Goal: Task Accomplishment & Management: Manage account settings

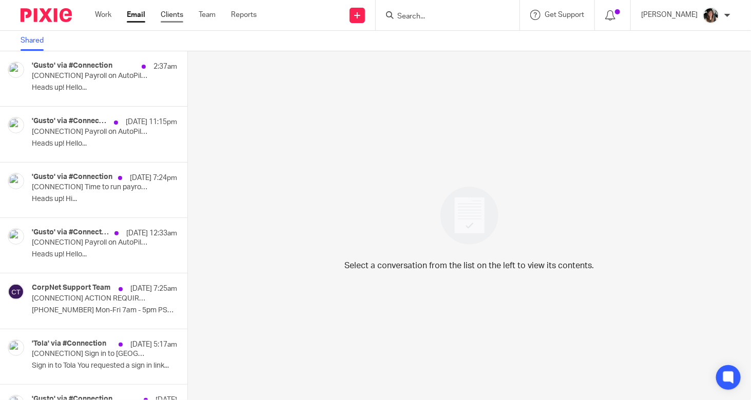
scroll to position [2258, 0]
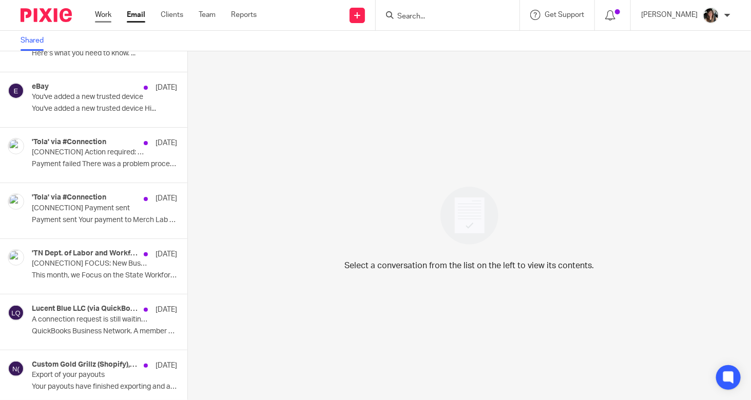
click at [105, 13] on link "Work" at bounding box center [103, 15] width 16 height 10
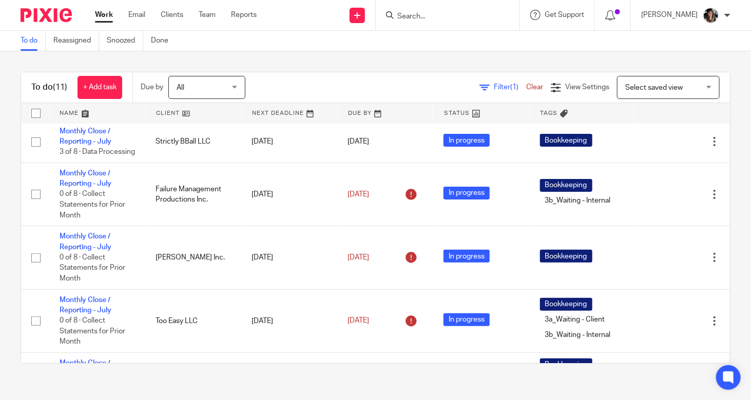
scroll to position [68, 0]
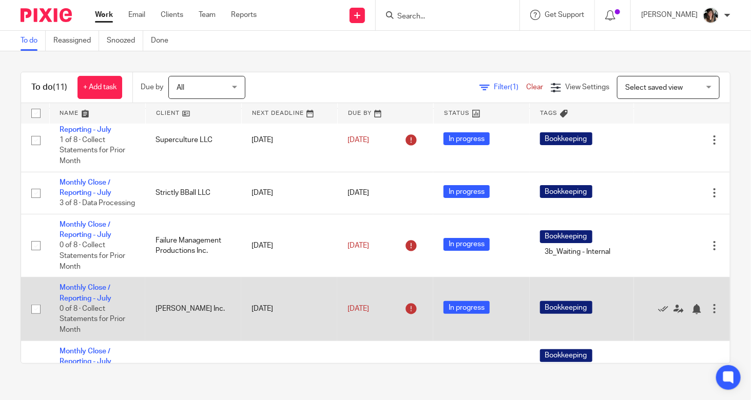
click at [89, 317] on span "0 of 8 · Collect Statements for Prior Month" at bounding box center [93, 319] width 66 height 28
click at [84, 302] on link "Monthly Close / Reporting - July" at bounding box center [86, 292] width 52 height 17
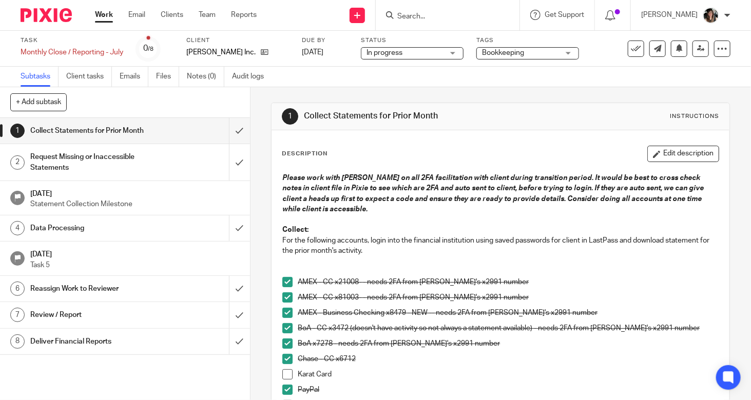
click at [117, 229] on h1 "Data Processing" at bounding box center [93, 228] width 126 height 15
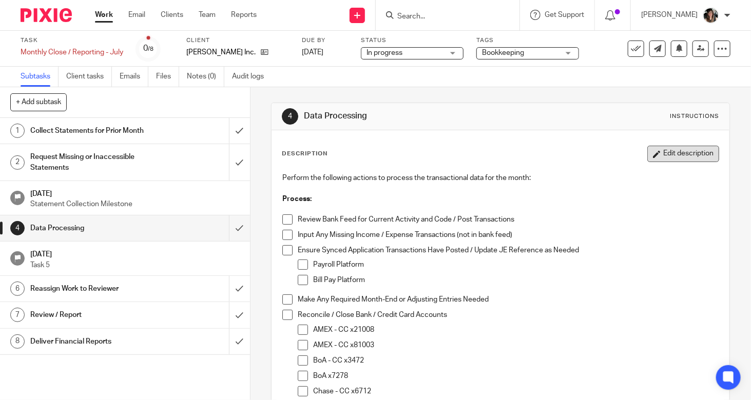
click at [663, 156] on button "Edit description" at bounding box center [683, 154] width 72 height 16
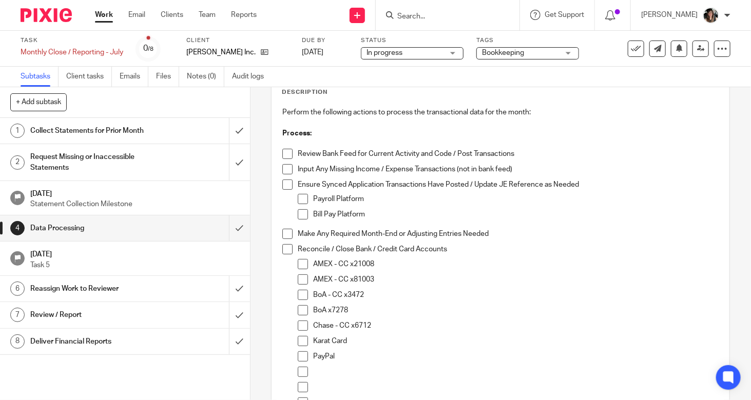
scroll to position [154, 0]
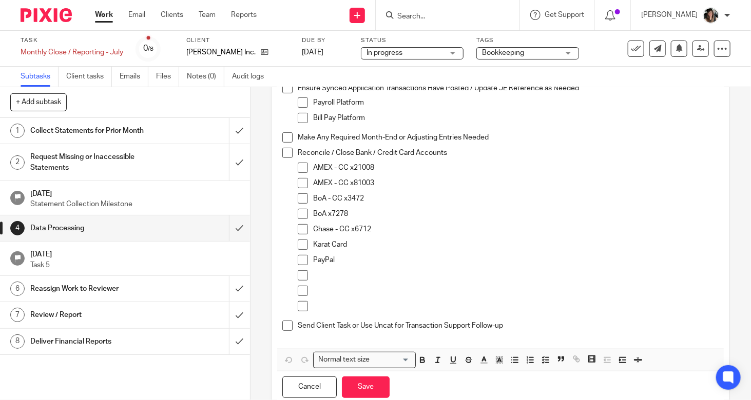
click at [313, 169] on p "AMEX - CC x21008" at bounding box center [515, 168] width 405 height 10
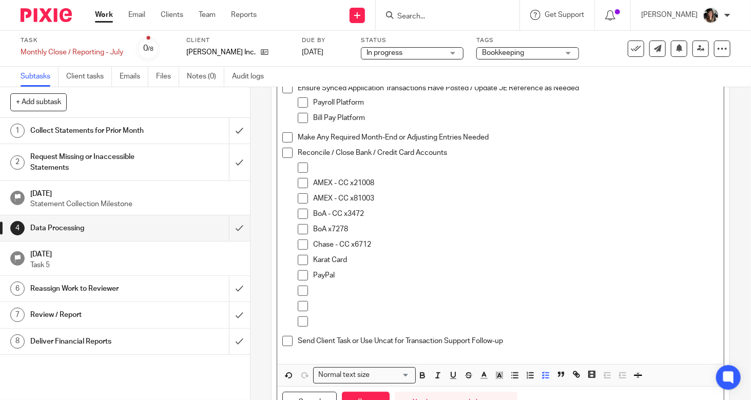
click at [313, 169] on p at bounding box center [515, 168] width 405 height 10
click at [355, 396] on button "Save" at bounding box center [366, 403] width 48 height 22
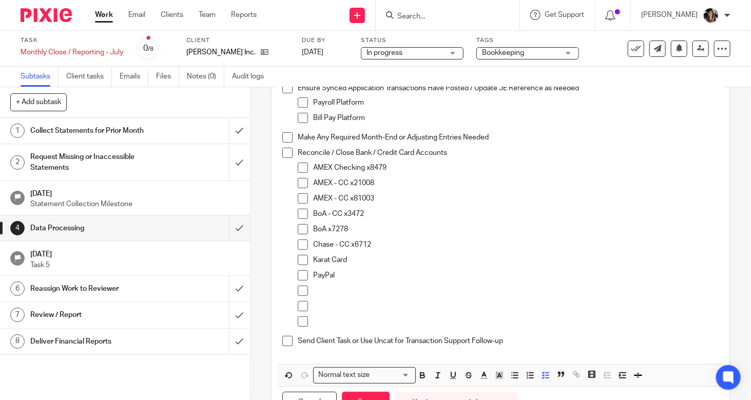
scroll to position [162, 0]
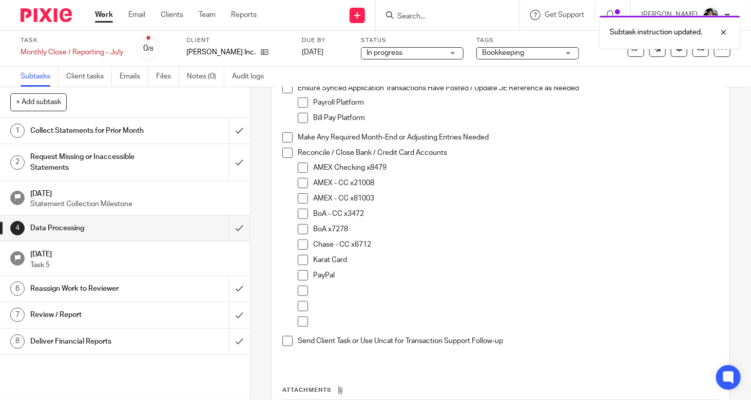
click at [301, 167] on span at bounding box center [303, 168] width 10 height 10
click at [299, 187] on span at bounding box center [303, 183] width 10 height 10
click at [300, 201] on span at bounding box center [303, 198] width 10 height 10
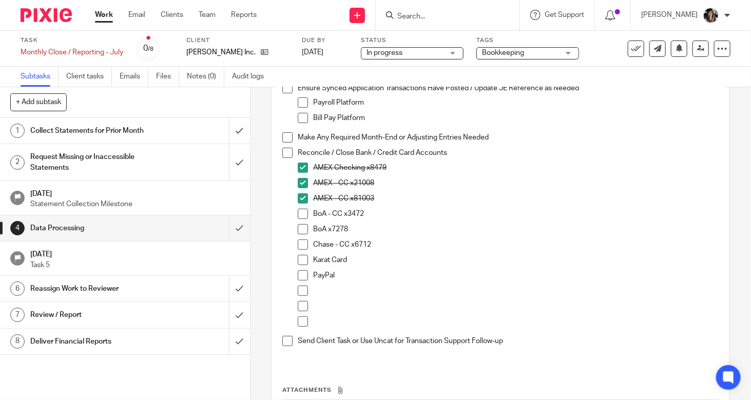
click at [298, 212] on span at bounding box center [303, 214] width 10 height 10
click at [298, 229] on span at bounding box center [303, 229] width 10 height 10
click at [382, 214] on p "BoA - CC x3472" at bounding box center [515, 214] width 405 height 10
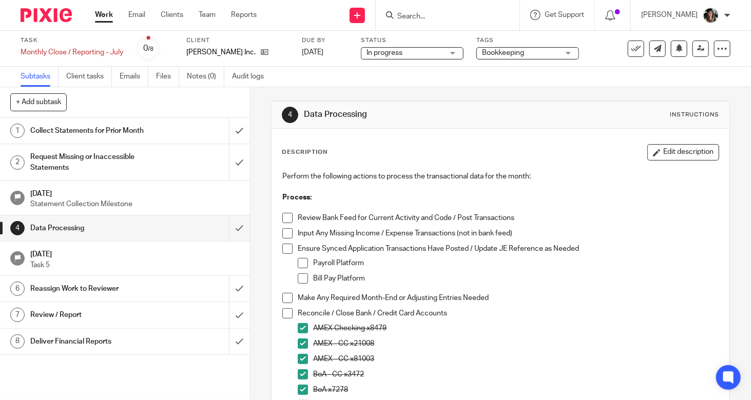
scroll to position [0, 0]
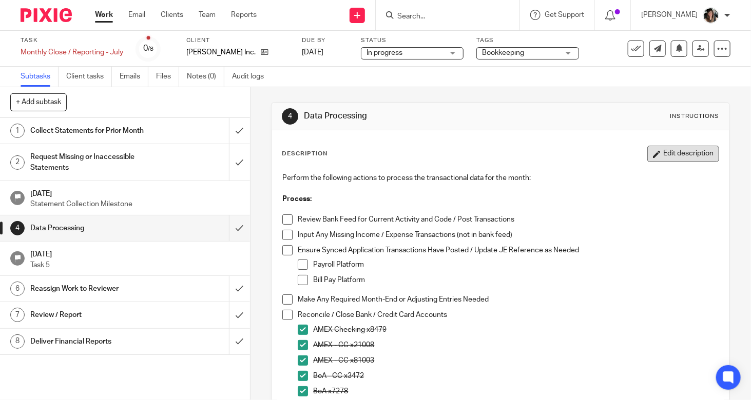
click at [663, 157] on button "Edit description" at bounding box center [683, 154] width 72 height 16
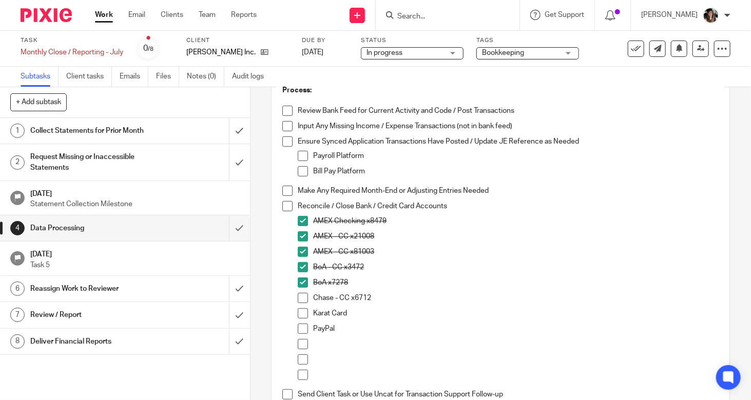
scroll to position [202, 0]
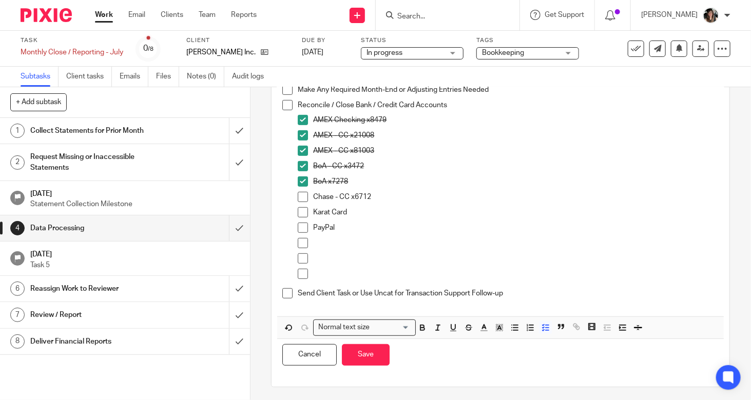
click at [387, 167] on p "BoA - CC x3472" at bounding box center [515, 166] width 405 height 10
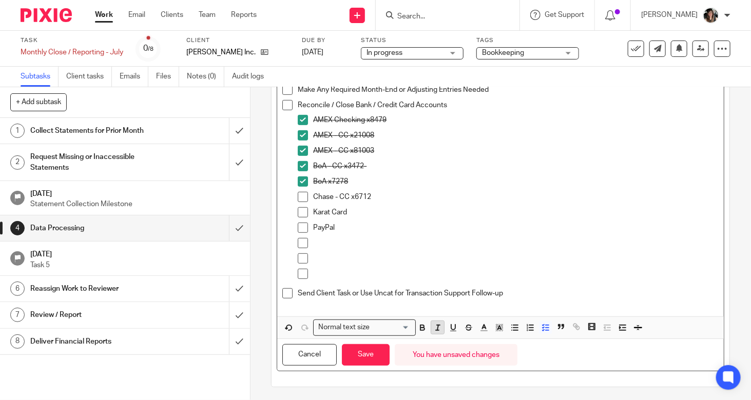
click at [436, 325] on icon "button" at bounding box center [437, 327] width 9 height 9
click at [299, 195] on span at bounding box center [303, 197] width 10 height 10
click at [299, 227] on span at bounding box center [303, 228] width 10 height 10
click at [357, 351] on button "Save" at bounding box center [366, 355] width 48 height 22
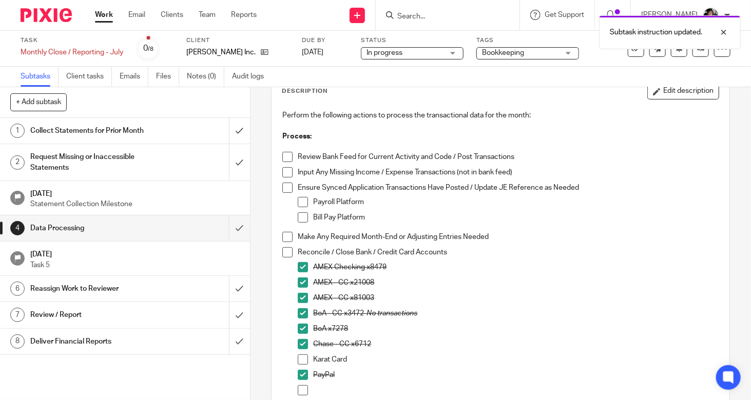
scroll to position [56, 0]
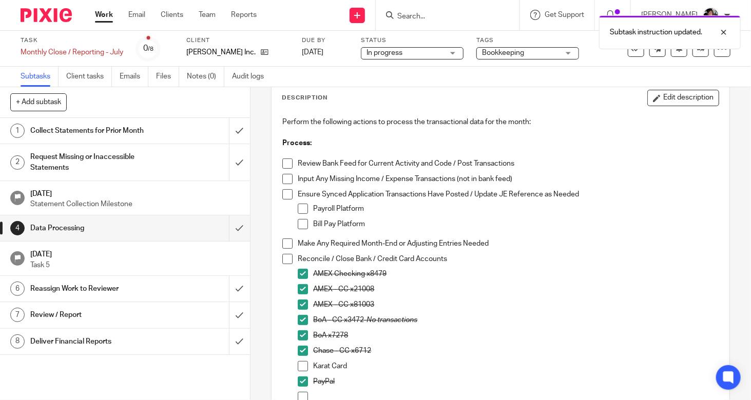
click at [432, 54] on span "In progress" at bounding box center [404, 53] width 77 height 11
click at [110, 14] on link "Work" at bounding box center [104, 15] width 18 height 10
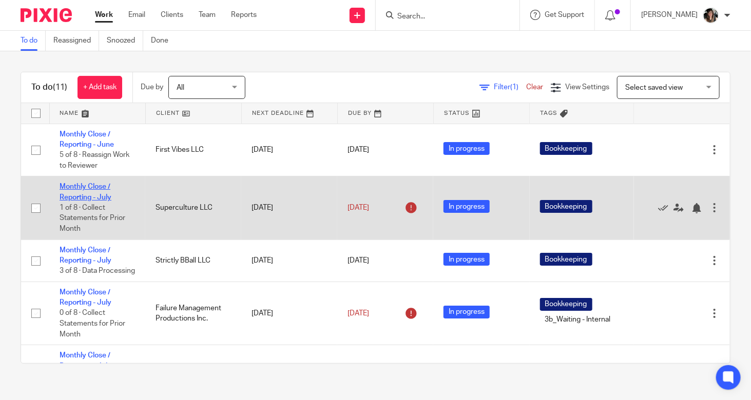
click at [87, 189] on link "Monthly Close / Reporting - July" at bounding box center [86, 191] width 52 height 17
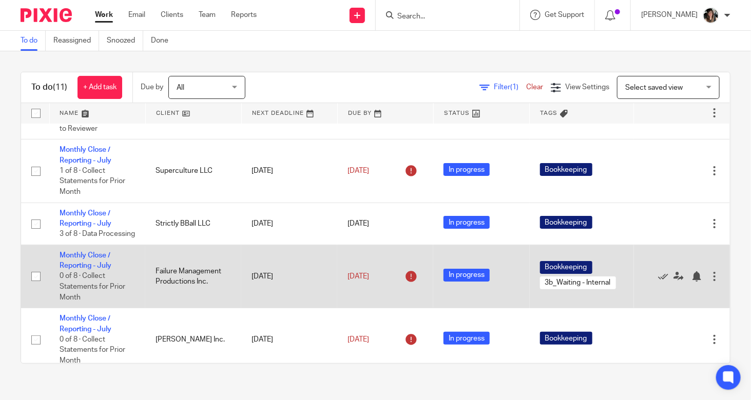
scroll to position [51, 0]
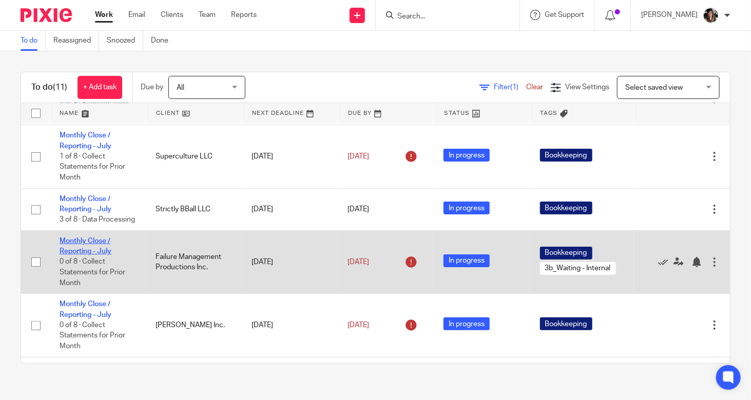
drag, startPoint x: 89, startPoint y: 257, endPoint x: 78, endPoint y: 259, distance: 10.5
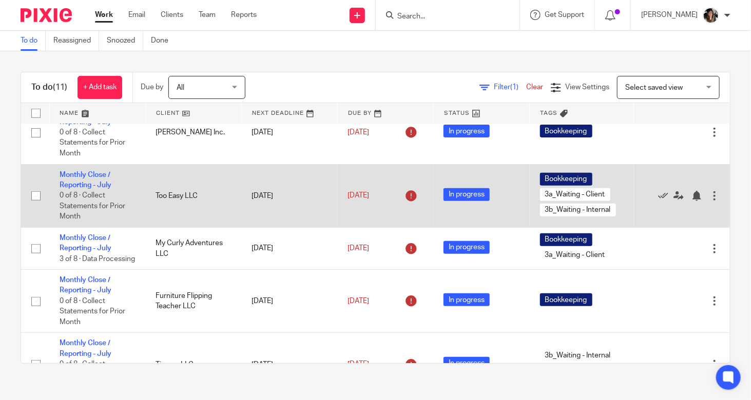
scroll to position [257, 0]
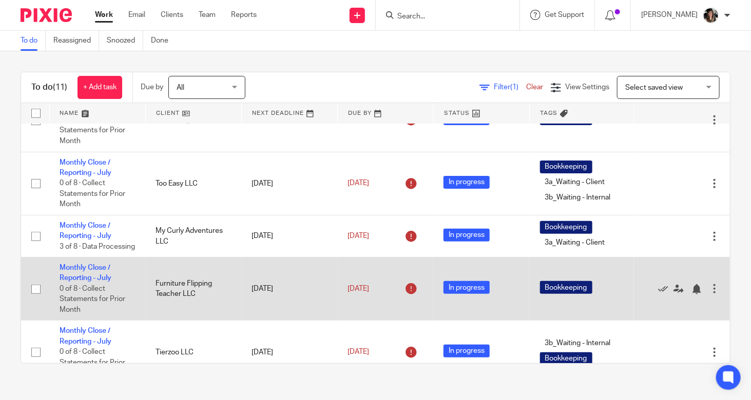
drag, startPoint x: 82, startPoint y: 296, endPoint x: 71, endPoint y: 295, distance: 11.3
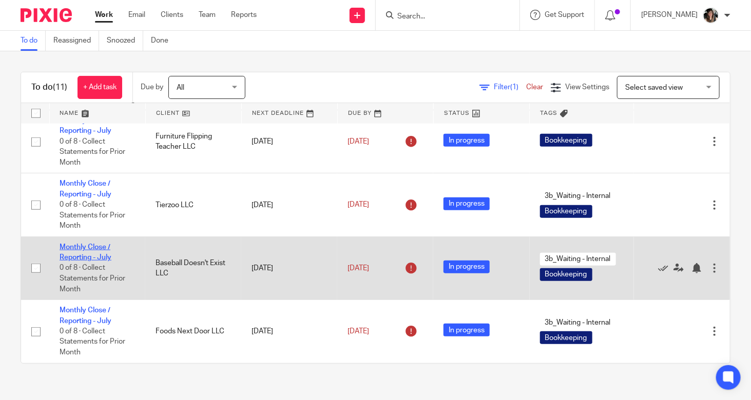
scroll to position [427, 0]
drag, startPoint x: 90, startPoint y: 250, endPoint x: 74, endPoint y: 249, distance: 15.9
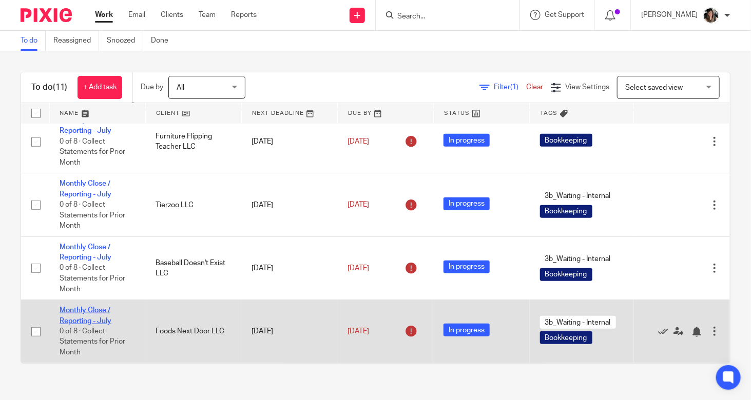
drag, startPoint x: 90, startPoint y: 313, endPoint x: 76, endPoint y: 308, distance: 14.8
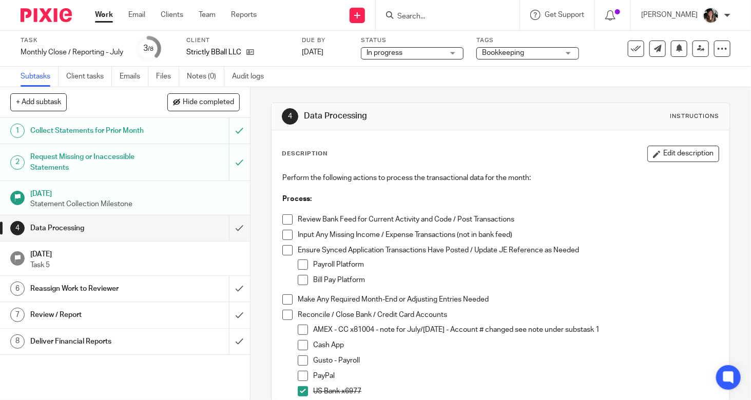
click at [117, 128] on h1 "Collect Statements for Prior Month" at bounding box center [93, 130] width 126 height 15
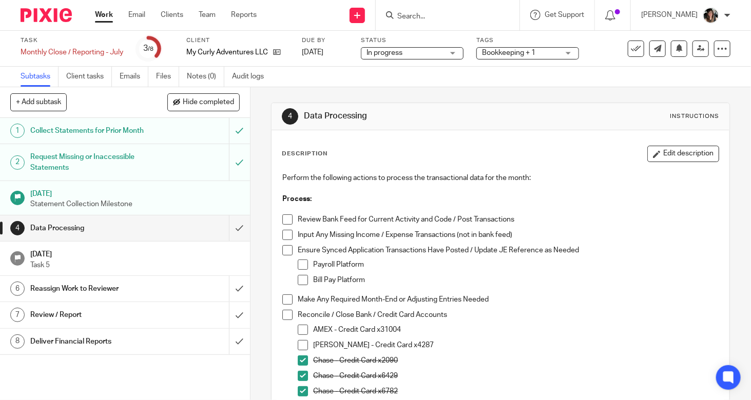
click at [137, 128] on h1 "Collect Statements for Prior Month" at bounding box center [93, 130] width 126 height 15
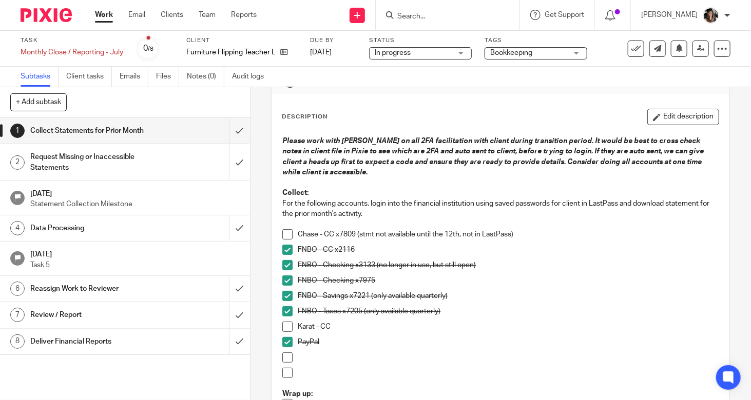
scroll to position [51, 0]
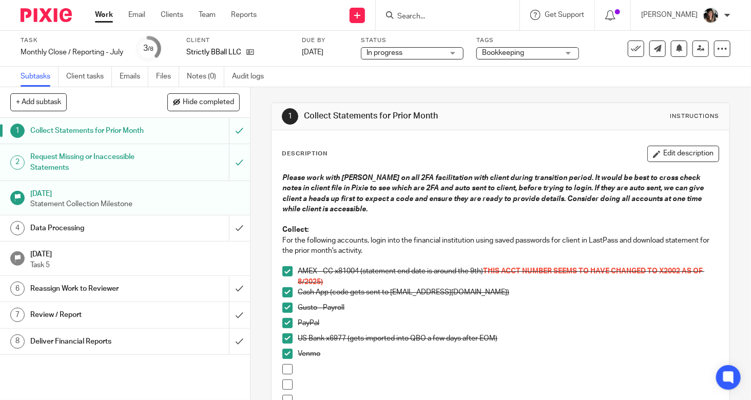
click at [138, 170] on h1 "Request Missing or Inaccessible Statements" at bounding box center [93, 162] width 126 height 26
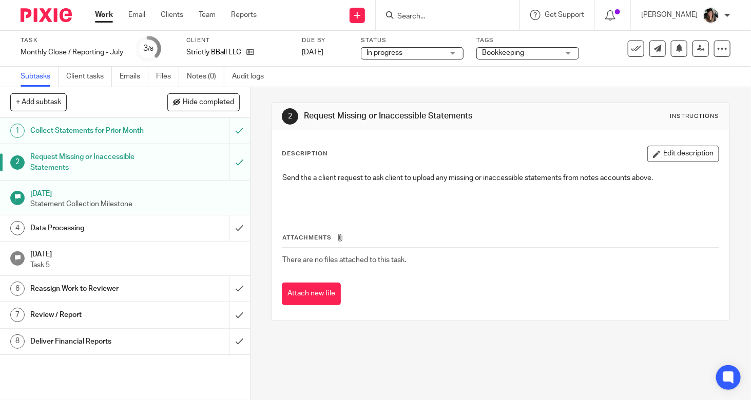
click at [137, 193] on h1 "[DATE]" at bounding box center [134, 192] width 209 height 13
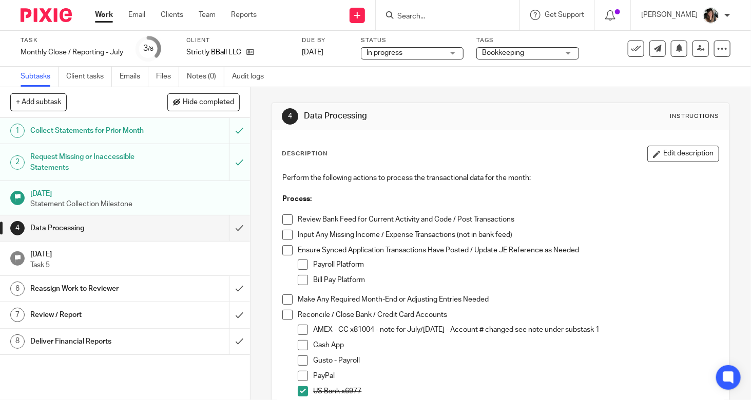
click at [159, 130] on div "Collect Statements for Prior Month" at bounding box center [124, 130] width 188 height 15
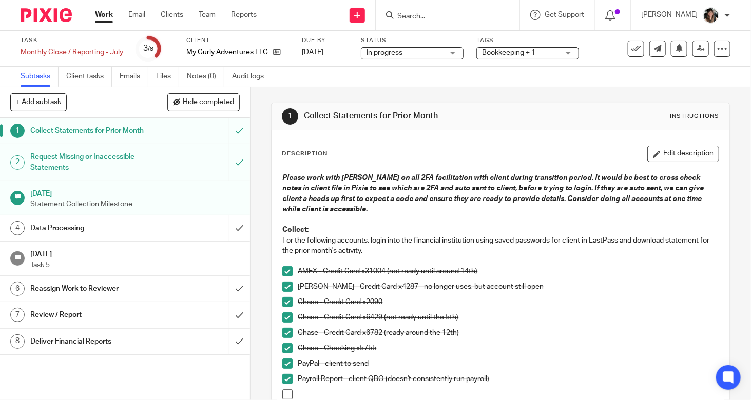
scroll to position [103, 0]
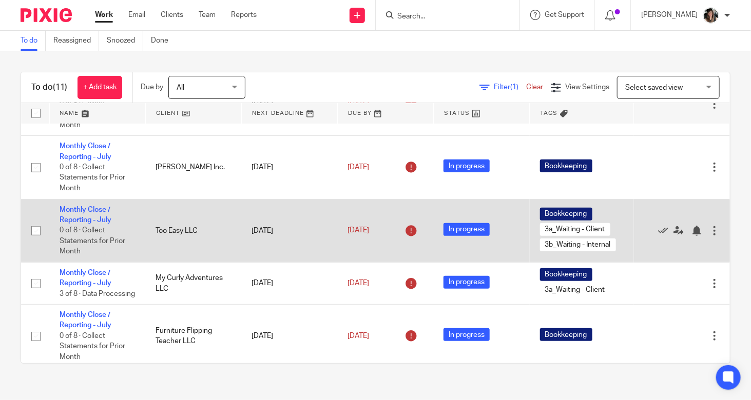
scroll to position [154, 0]
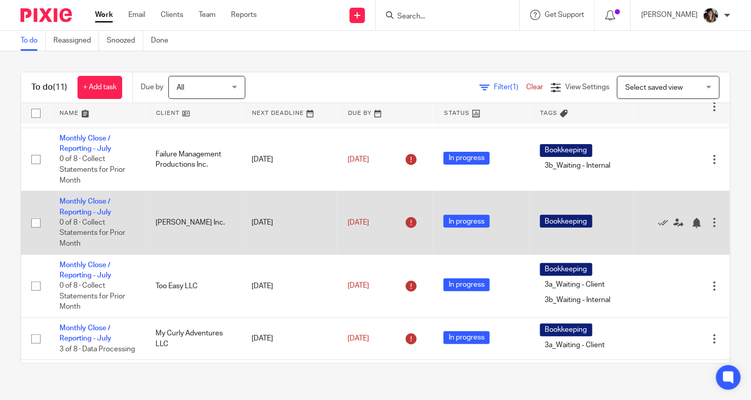
click at [82, 218] on td "Monthly Close / Reporting - July 0 of 8 · Collect Statements for Prior Month" at bounding box center [97, 222] width 96 height 63
click at [85, 209] on link "Monthly Close / Reporting - July" at bounding box center [86, 206] width 52 height 17
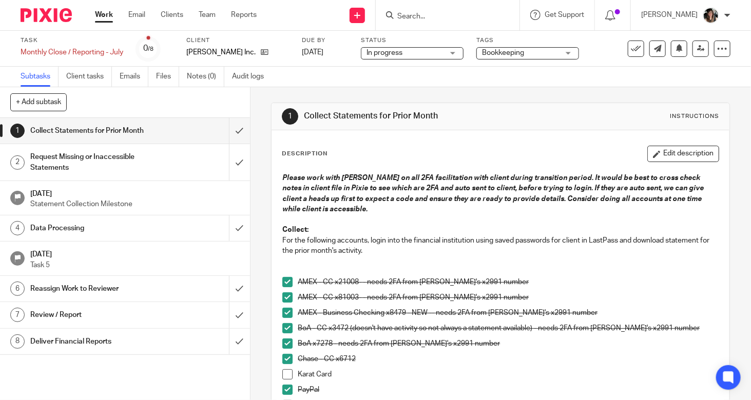
click at [103, 16] on link "Work" at bounding box center [104, 15] width 18 height 10
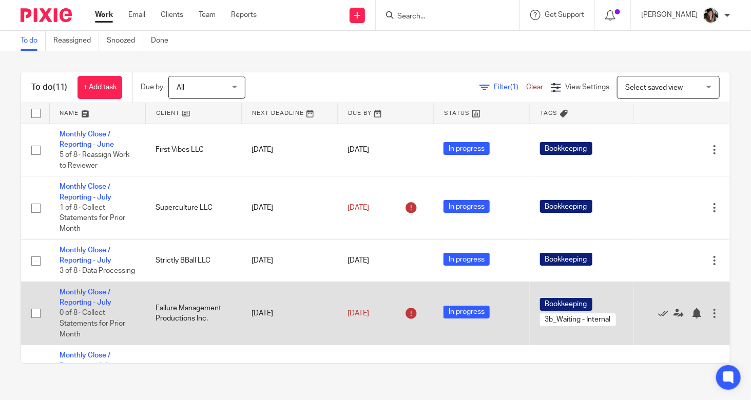
scroll to position [205, 0]
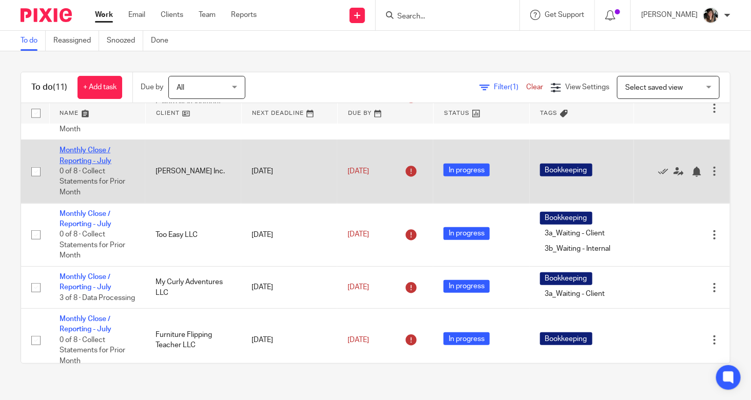
click at [95, 161] on link "Monthly Close / Reporting - July" at bounding box center [86, 155] width 52 height 17
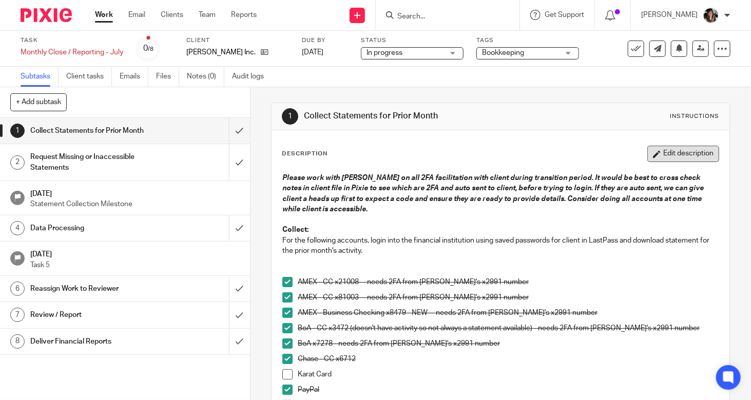
click at [661, 149] on button "Edit description" at bounding box center [683, 154] width 72 height 16
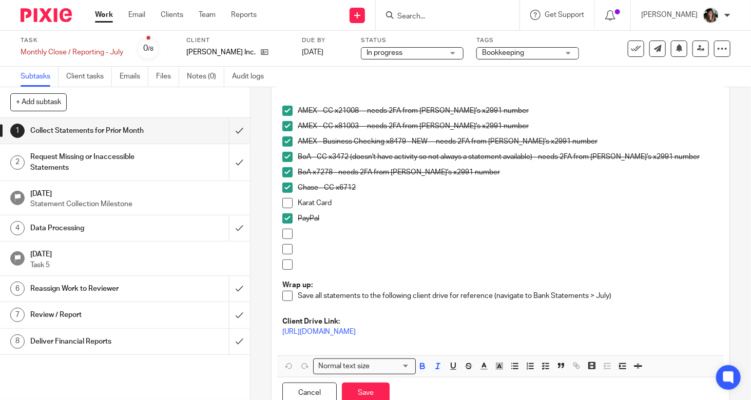
scroll to position [151, 0]
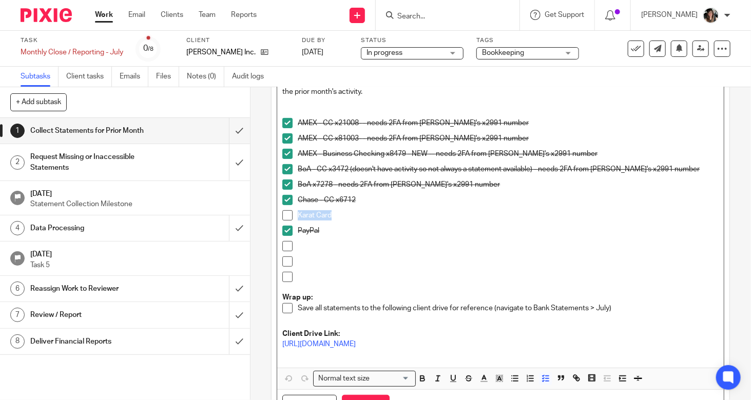
drag, startPoint x: 329, startPoint y: 214, endPoint x: 251, endPoint y: 216, distance: 78.0
click at [251, 216] on div "1 Collect Statements for Prior Month Instructions Description Please work with …" at bounding box center [500, 243] width 500 height 313
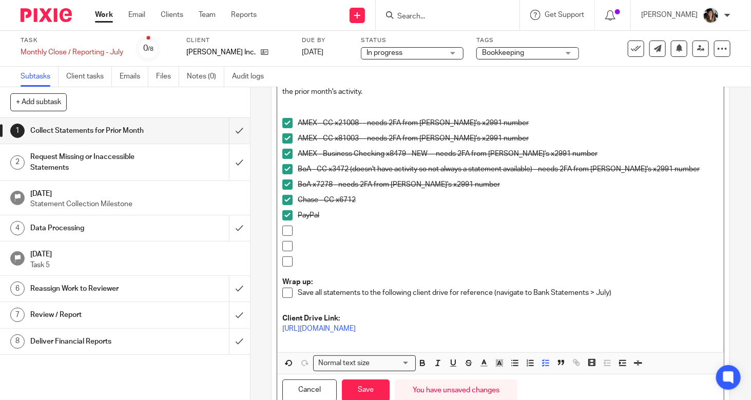
click at [282, 294] on span at bounding box center [287, 293] width 10 height 10
click at [352, 385] on button "Save" at bounding box center [366, 391] width 48 height 22
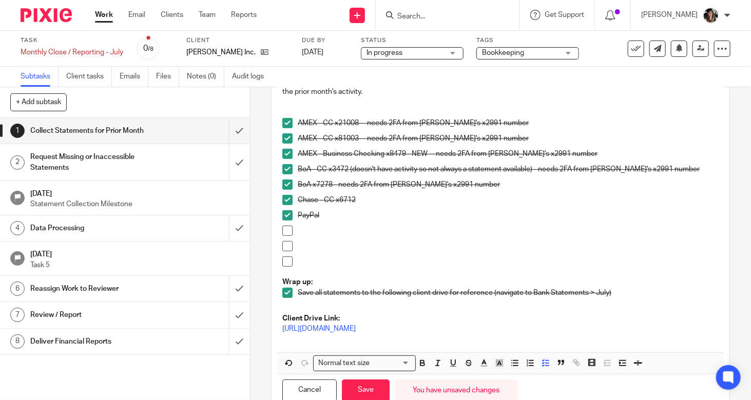
scroll to position [159, 0]
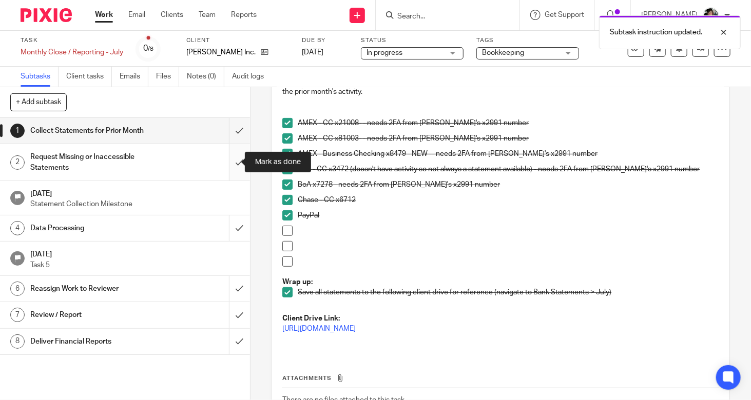
click at [226, 165] on input "submit" at bounding box center [125, 162] width 250 height 36
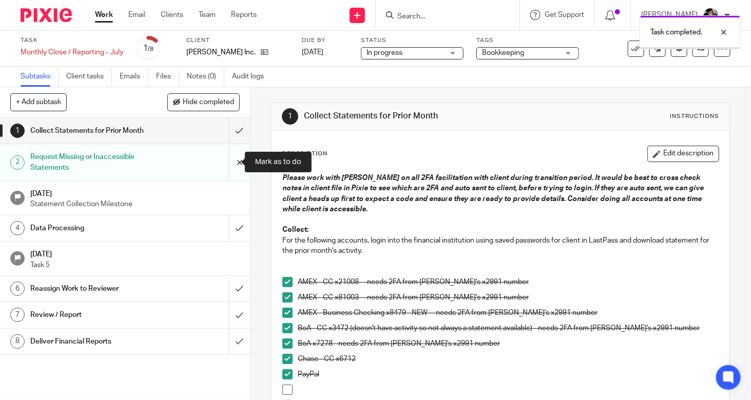
drag, startPoint x: 0, startPoint y: 0, endPoint x: 226, endPoint y: 155, distance: 274.1
click at [226, 154] on input "submit" at bounding box center [125, 162] width 250 height 36
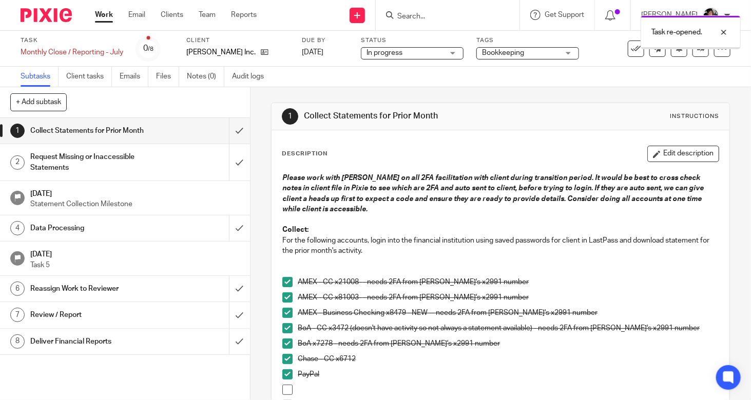
click at [220, 137] on input "submit" at bounding box center [125, 131] width 250 height 26
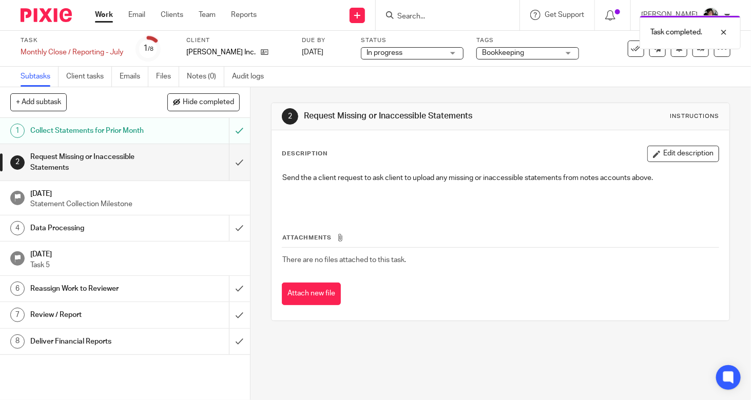
click at [153, 227] on div "Data Processing" at bounding box center [124, 228] width 188 height 15
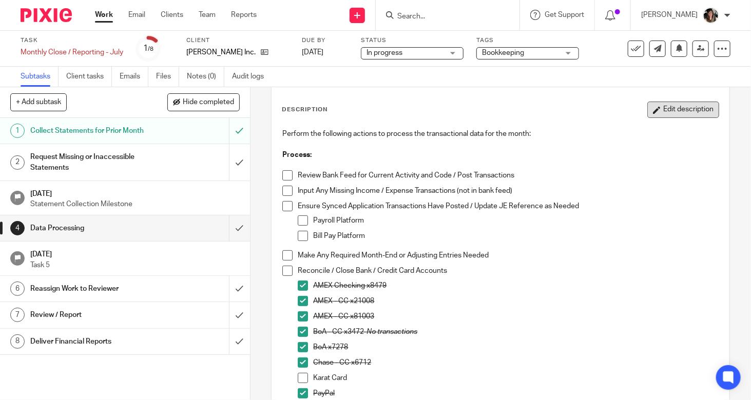
click at [676, 111] on button "Edit description" at bounding box center [683, 110] width 72 height 16
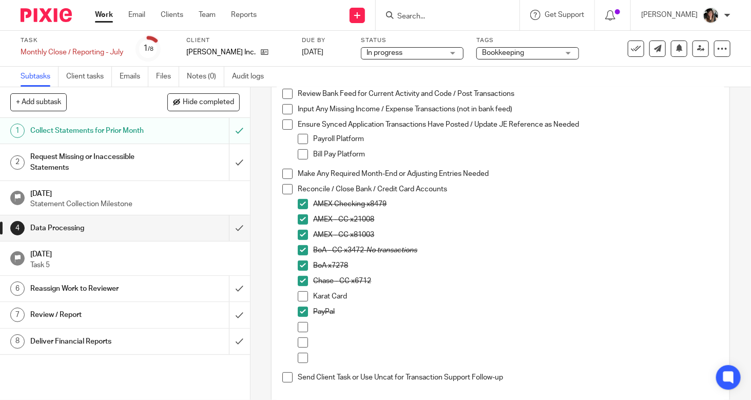
scroll to position [147, 0]
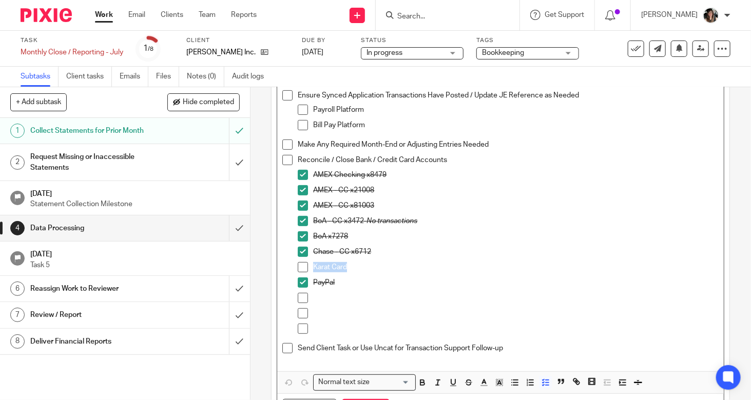
drag, startPoint x: 276, startPoint y: 266, endPoint x: 270, endPoint y: 268, distance: 5.4
click at [271, 268] on div "Description Perform the following actions to process the transactional data for…" at bounding box center [500, 213] width 458 height 458
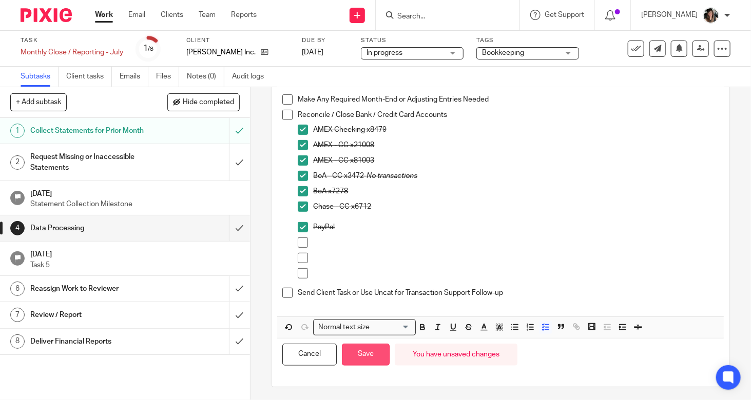
click at [363, 355] on button "Save" at bounding box center [366, 355] width 48 height 22
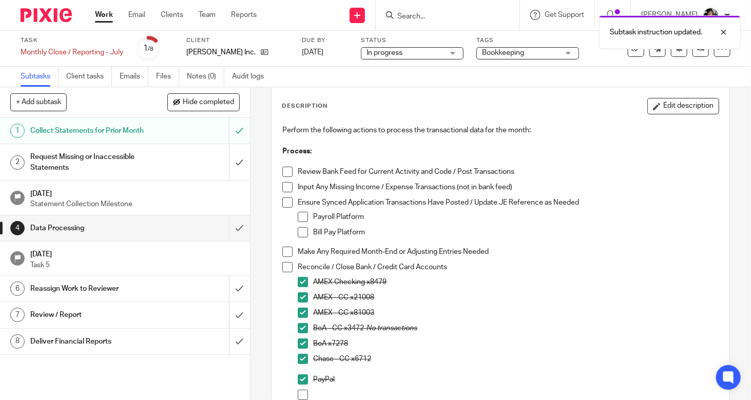
scroll to position [0, 0]
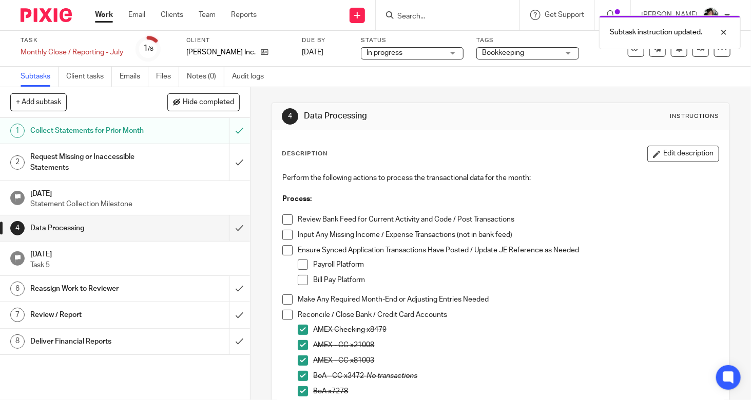
click at [282, 227] on li "Review Bank Feed for Current Activity and Code / Post Transactions" at bounding box center [500, 221] width 436 height 15
click at [284, 222] on span at bounding box center [287, 219] width 10 height 10
click at [282, 232] on span at bounding box center [287, 235] width 10 height 10
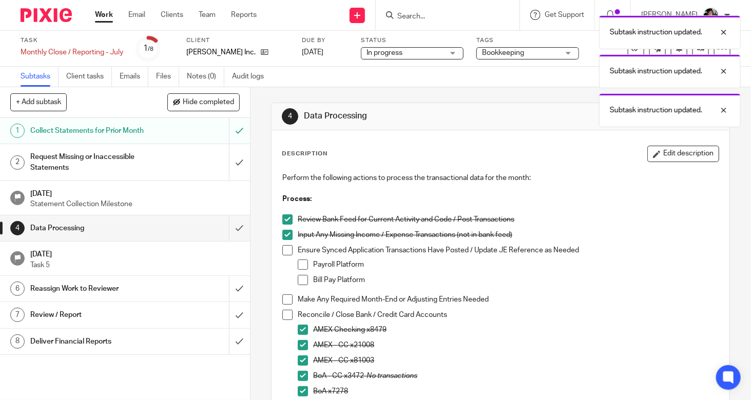
click at [284, 249] on span at bounding box center [287, 250] width 10 height 10
click at [303, 264] on span at bounding box center [303, 265] width 10 height 10
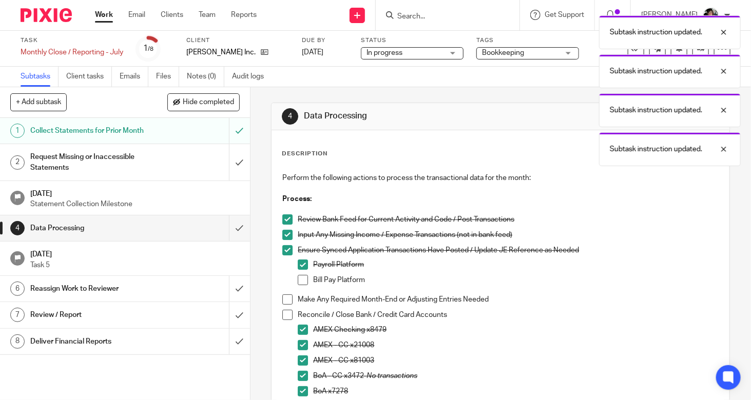
click at [300, 280] on span at bounding box center [303, 280] width 10 height 10
click at [282, 303] on span at bounding box center [287, 299] width 10 height 10
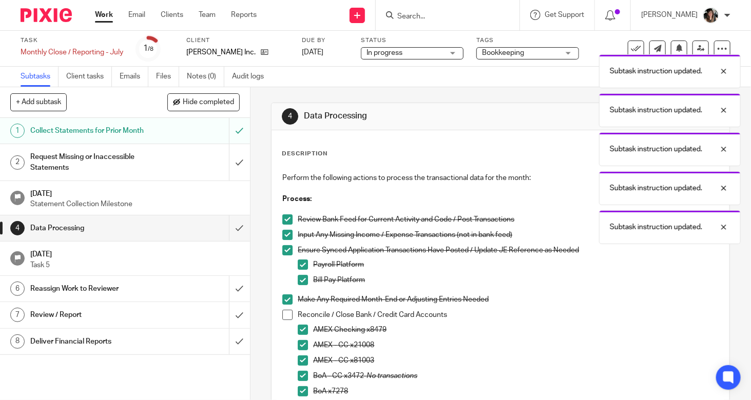
click at [286, 314] on span at bounding box center [287, 315] width 10 height 10
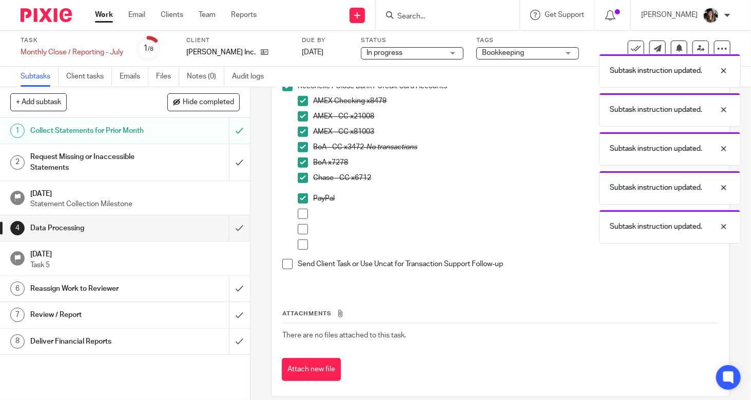
scroll to position [240, 0]
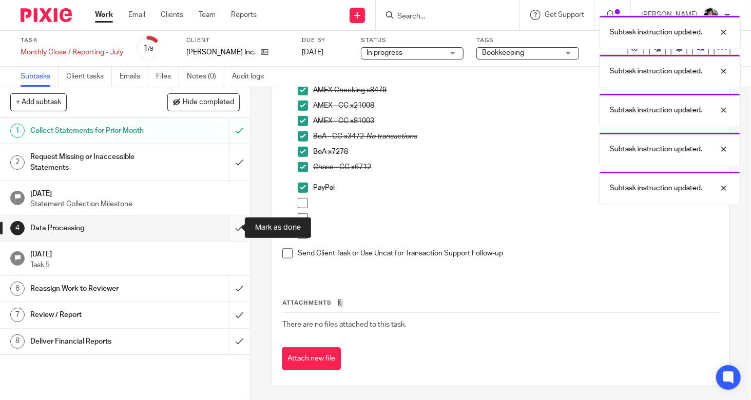
click at [233, 229] on input "submit" at bounding box center [125, 228] width 250 height 26
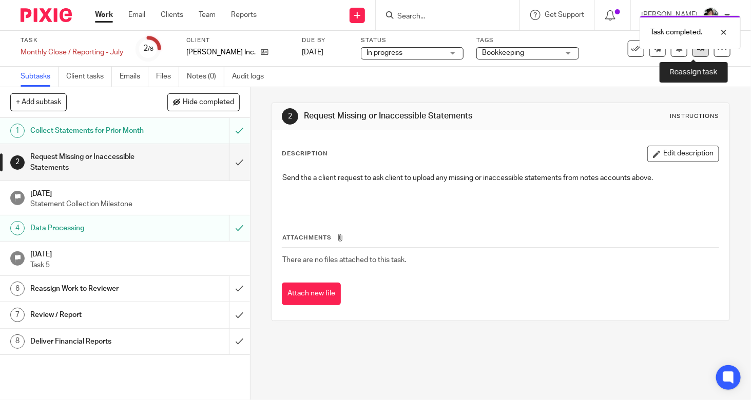
click at [697, 52] on icon at bounding box center [701, 49] width 8 height 8
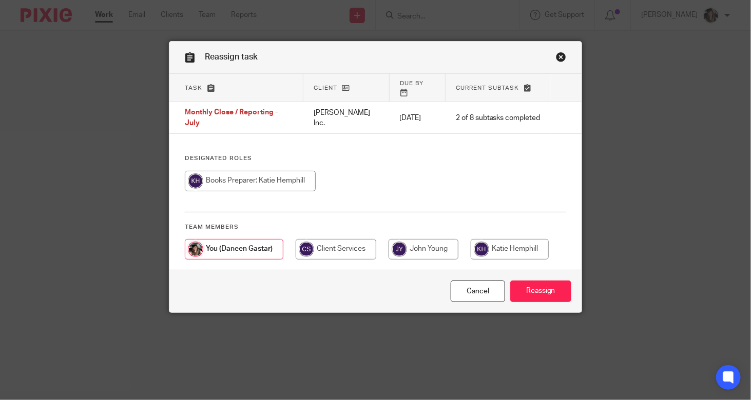
click at [272, 172] on input "radio" at bounding box center [250, 181] width 131 height 21
radio input "true"
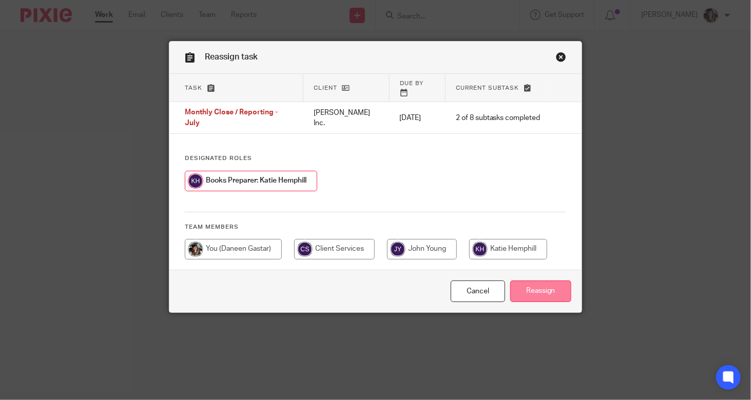
click at [536, 281] on input "Reassign" at bounding box center [540, 292] width 61 height 22
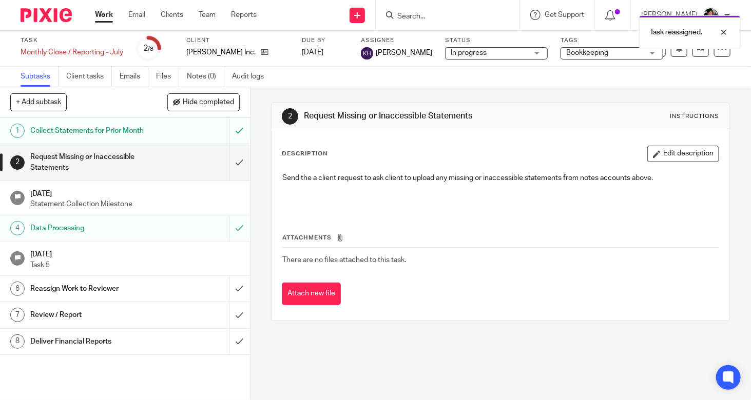
click at [113, 14] on link "Work" at bounding box center [104, 15] width 18 height 10
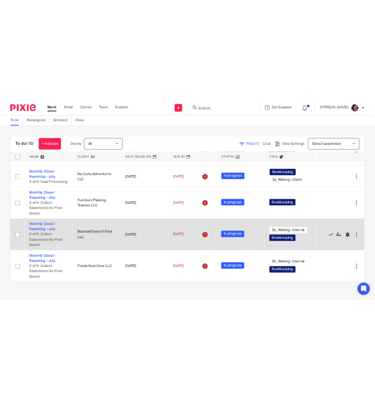
scroll to position [363, 0]
